Goal: Task Accomplishment & Management: Use online tool/utility

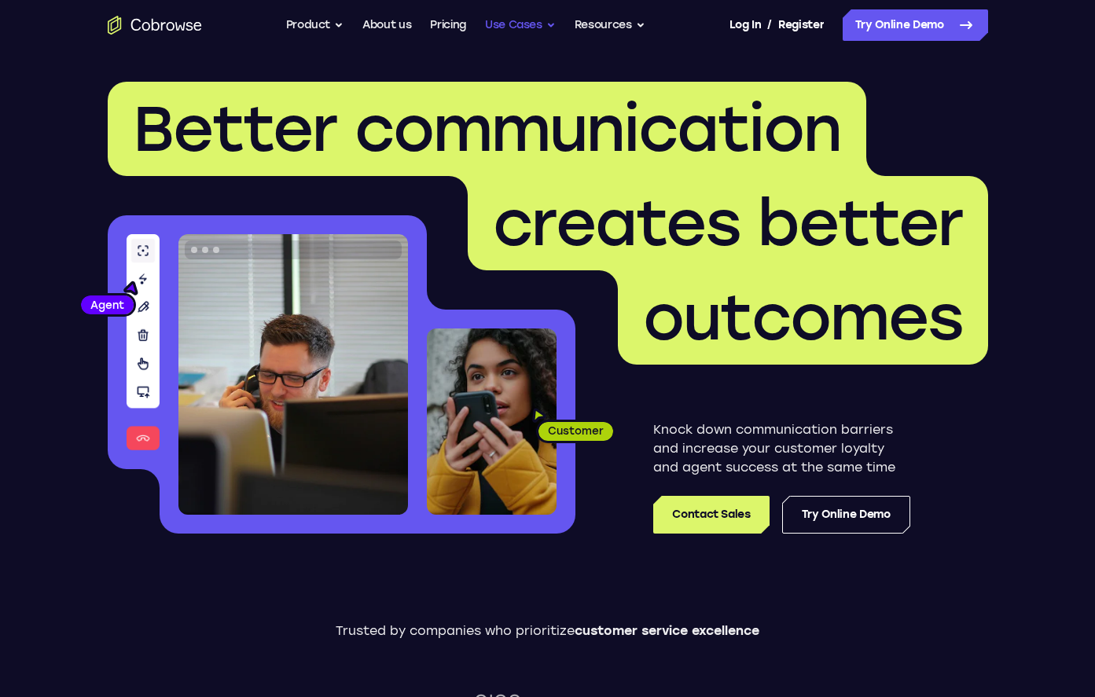
click at [549, 26] on button "Use Cases" at bounding box center [520, 24] width 71 height 31
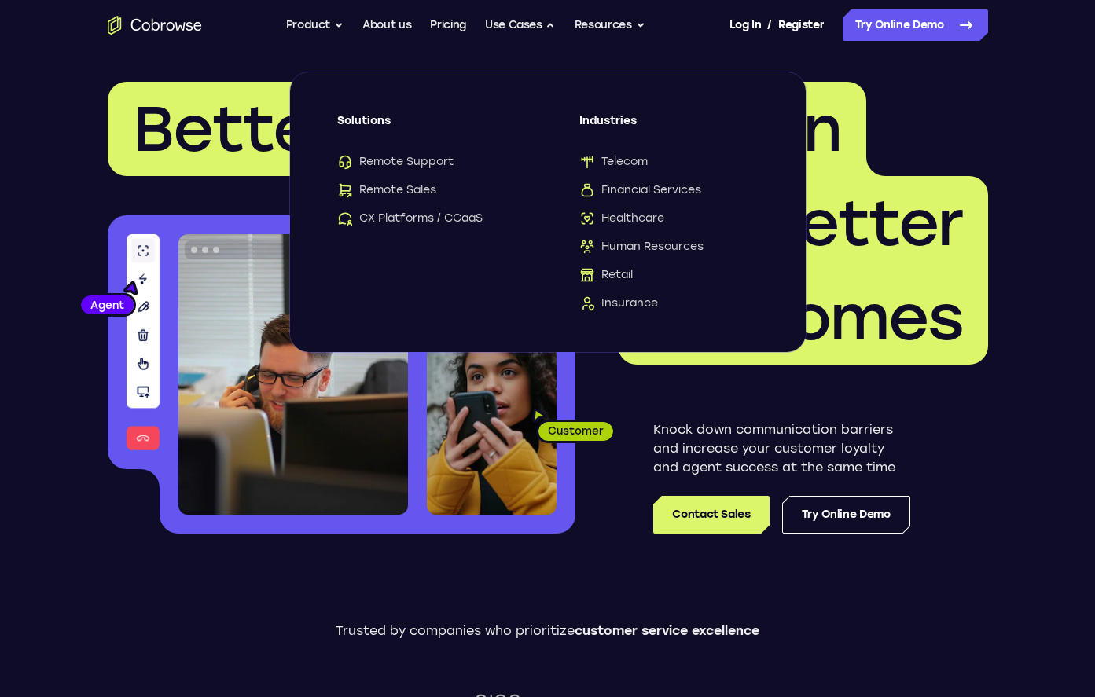
click at [942, 50] on header "Better communication creates better outcomes Customer Agent Agent Knock down co…" at bounding box center [548, 313] width 1006 height 527
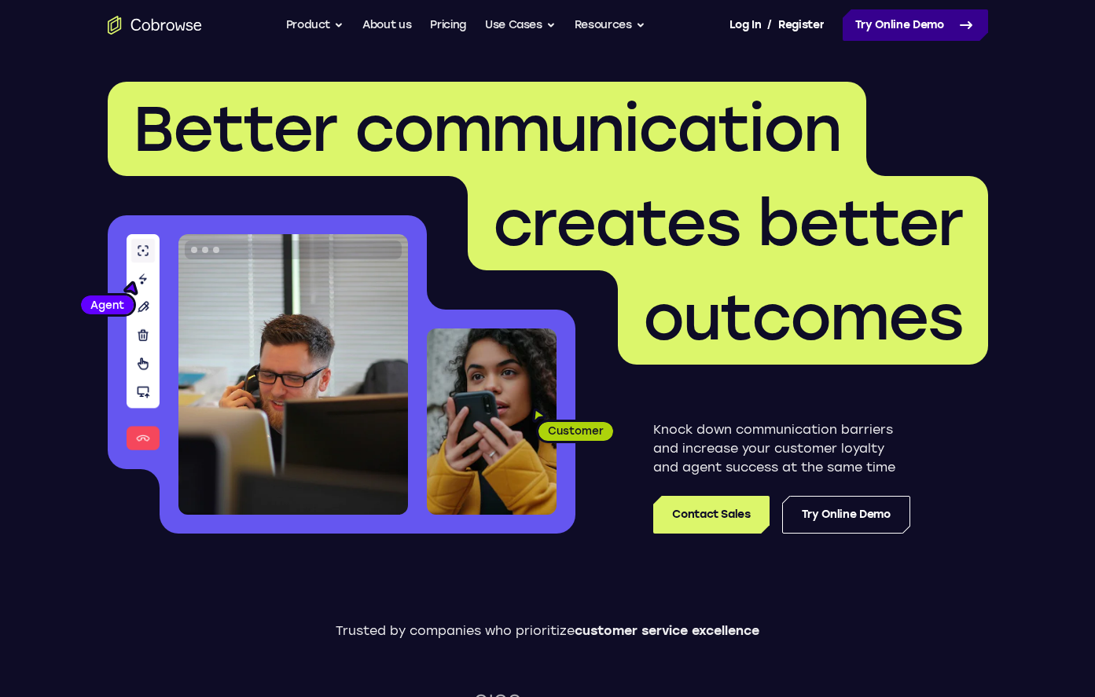
click at [942, 28] on link "Try Online Demo" at bounding box center [915, 24] width 145 height 31
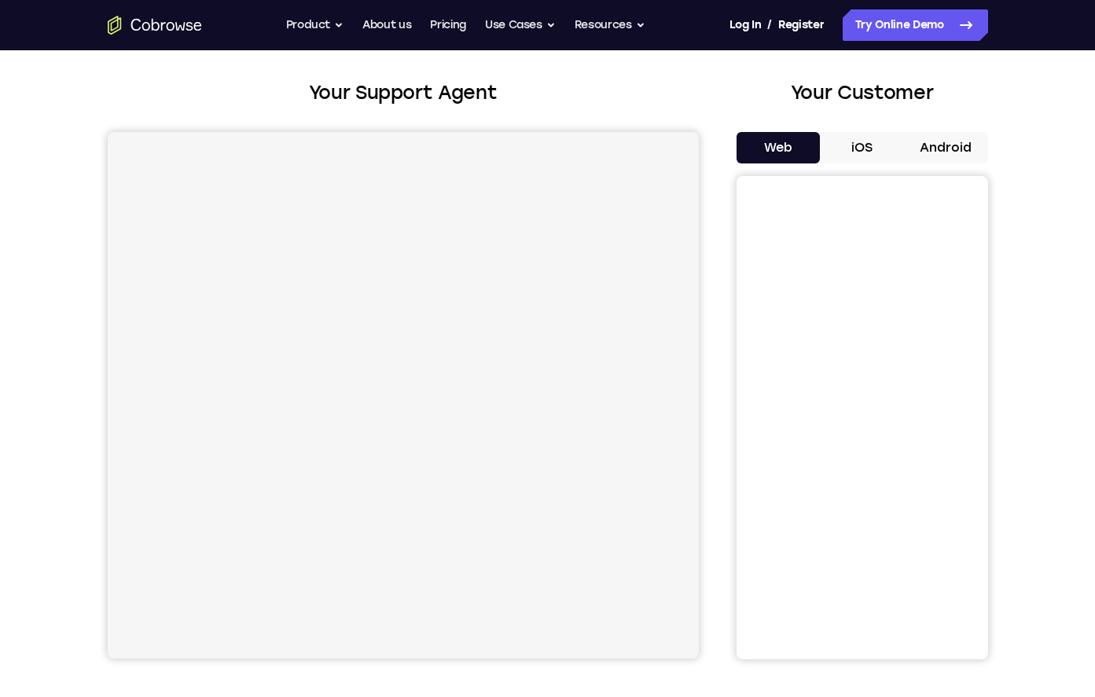
scroll to position [82, 0]
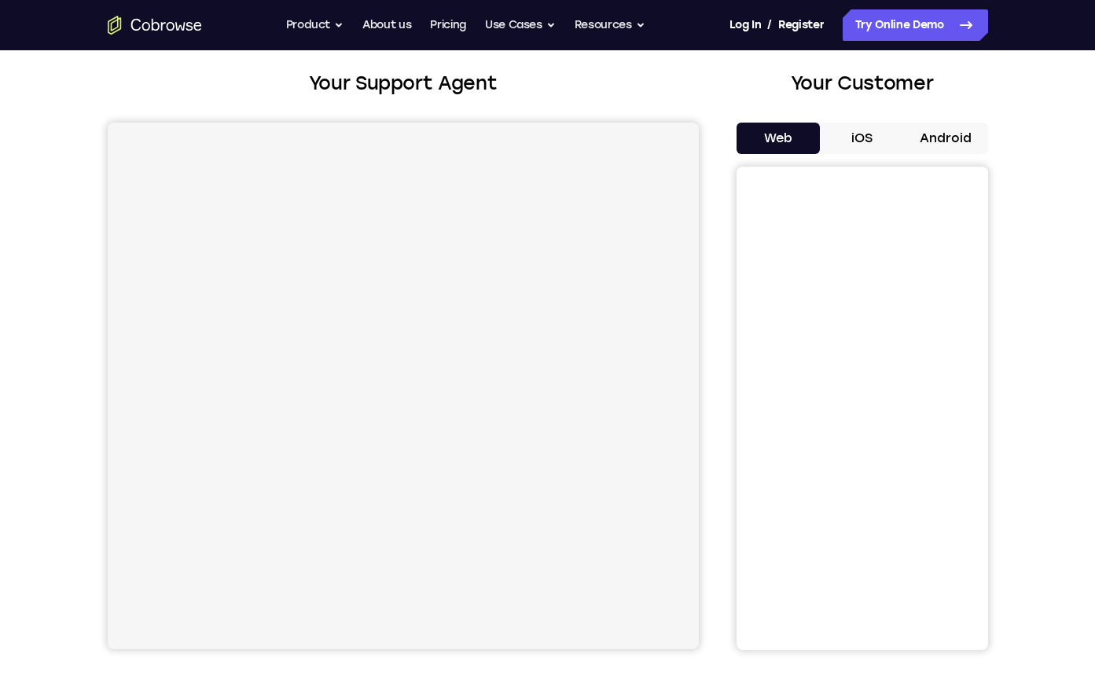
click at [855, 133] on button "iOS" at bounding box center [862, 138] width 84 height 31
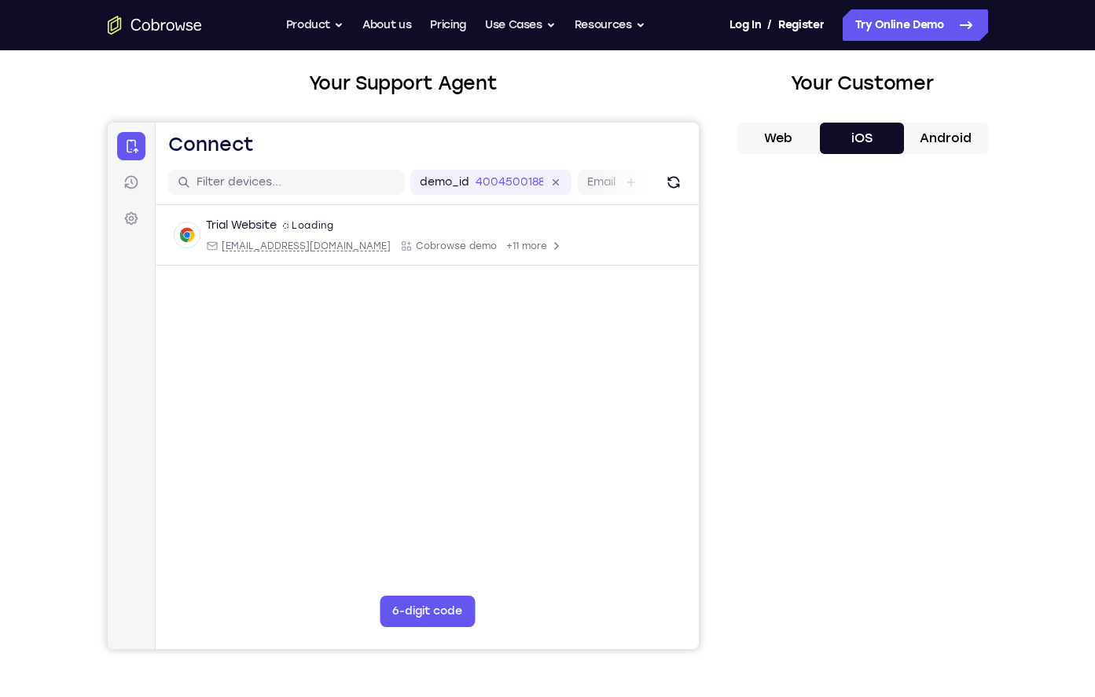
scroll to position [0, 0]
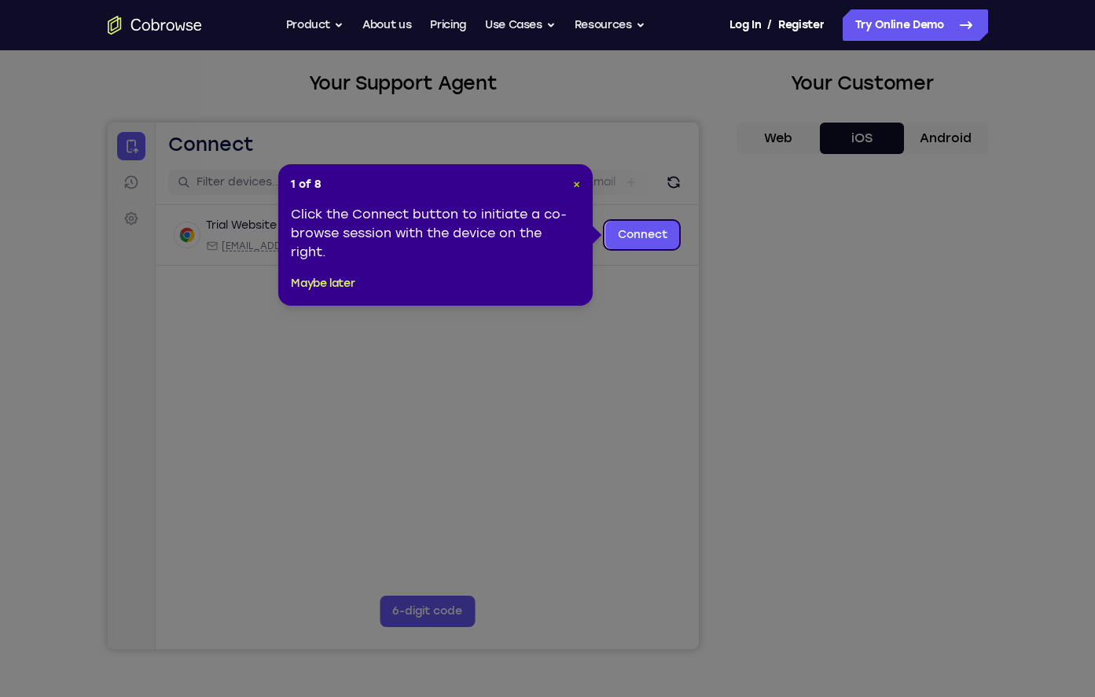
click at [577, 187] on span "×" at bounding box center [576, 184] width 7 height 13
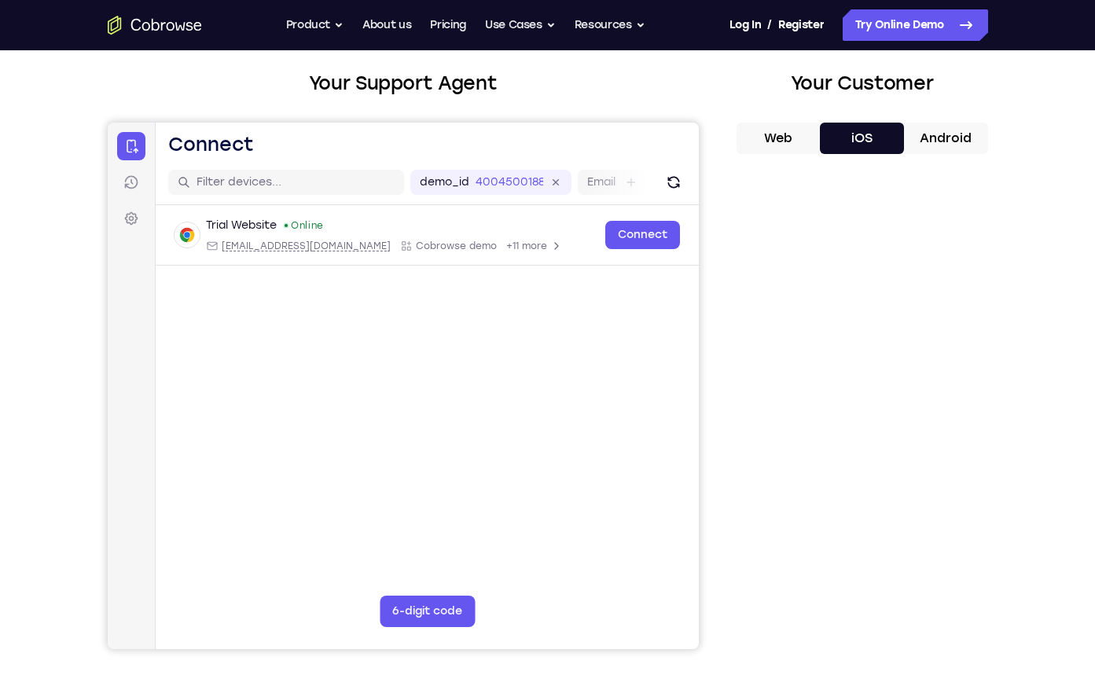
click at [787, 141] on button "Web" at bounding box center [778, 138] width 84 height 31
click at [876, 140] on button "iOS" at bounding box center [862, 138] width 84 height 31
click at [954, 135] on button "Android" at bounding box center [946, 138] width 84 height 31
click at [790, 114] on div "Your Customer Web iOS Android" at bounding box center [862, 359] width 252 height 581
click at [784, 134] on button "Web" at bounding box center [778, 138] width 84 height 31
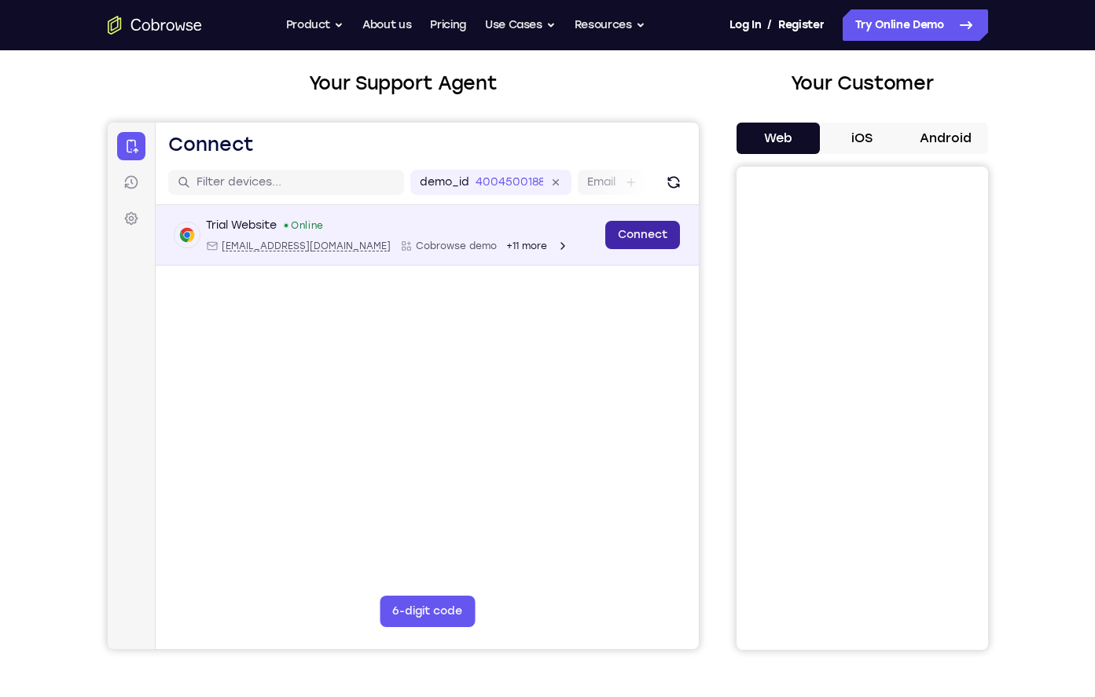
click at [633, 235] on link "Connect" at bounding box center [641, 235] width 75 height 28
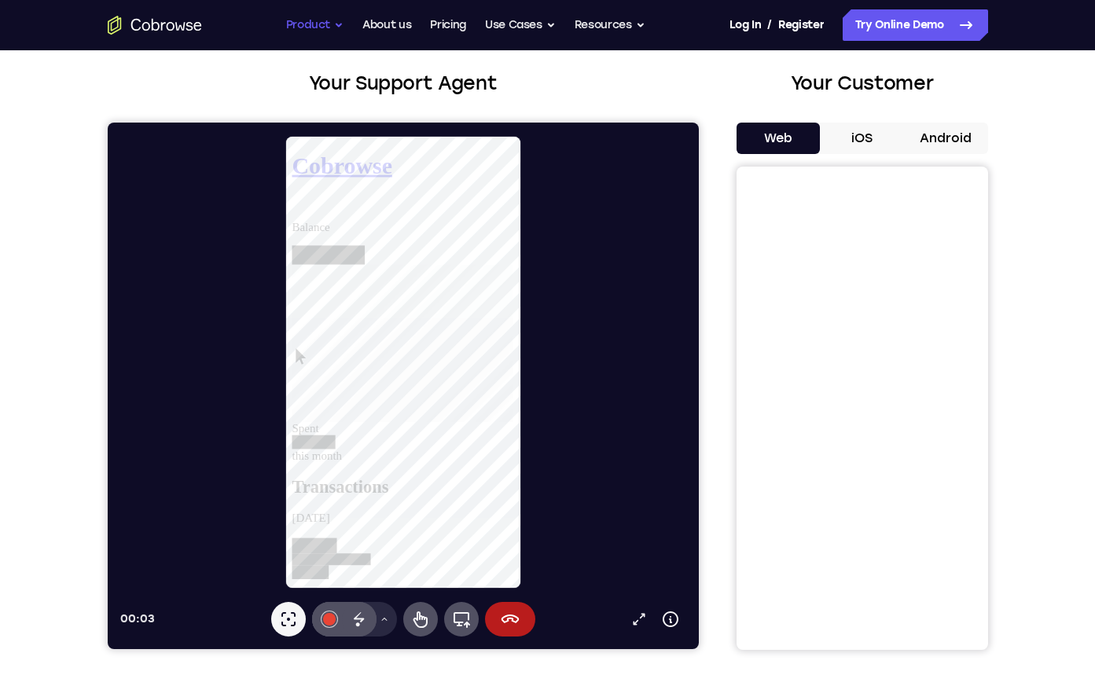
click at [318, 20] on button "Product" at bounding box center [315, 24] width 58 height 31
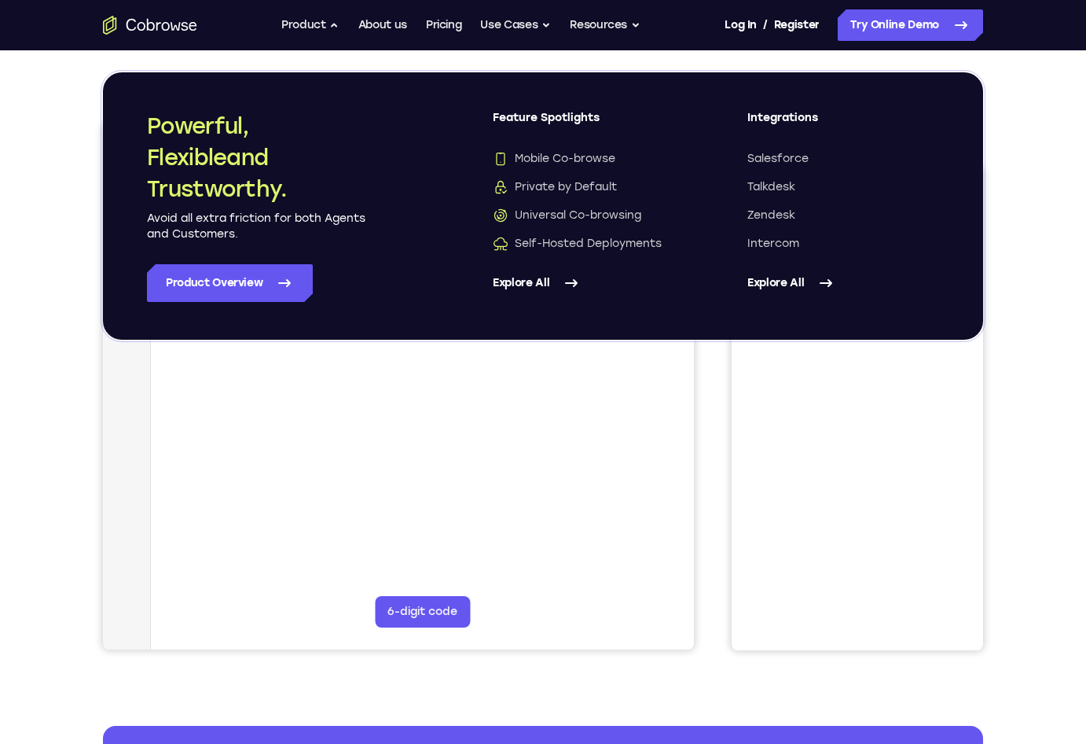
click at [1059, 155] on div "Your Support Agent Your Customer Web iOS Android Next Steps We’d be happy to gi…" at bounding box center [543, 487] width 1086 height 1037
